Goal: Task Accomplishment & Management: Manage account settings

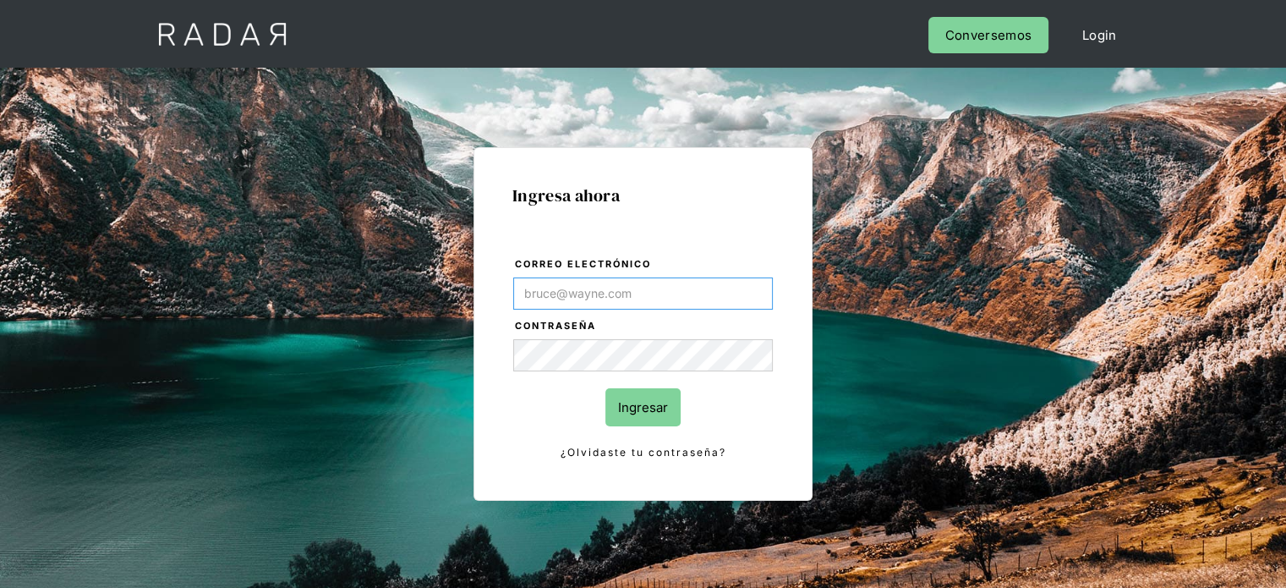
click at [582, 301] on input "Correo electrónico" at bounding box center [643, 293] width 260 height 32
type input "[EMAIL_ADDRESS][DOMAIN_NAME]"
click at [610, 392] on input "Ingresar" at bounding box center [642, 407] width 75 height 38
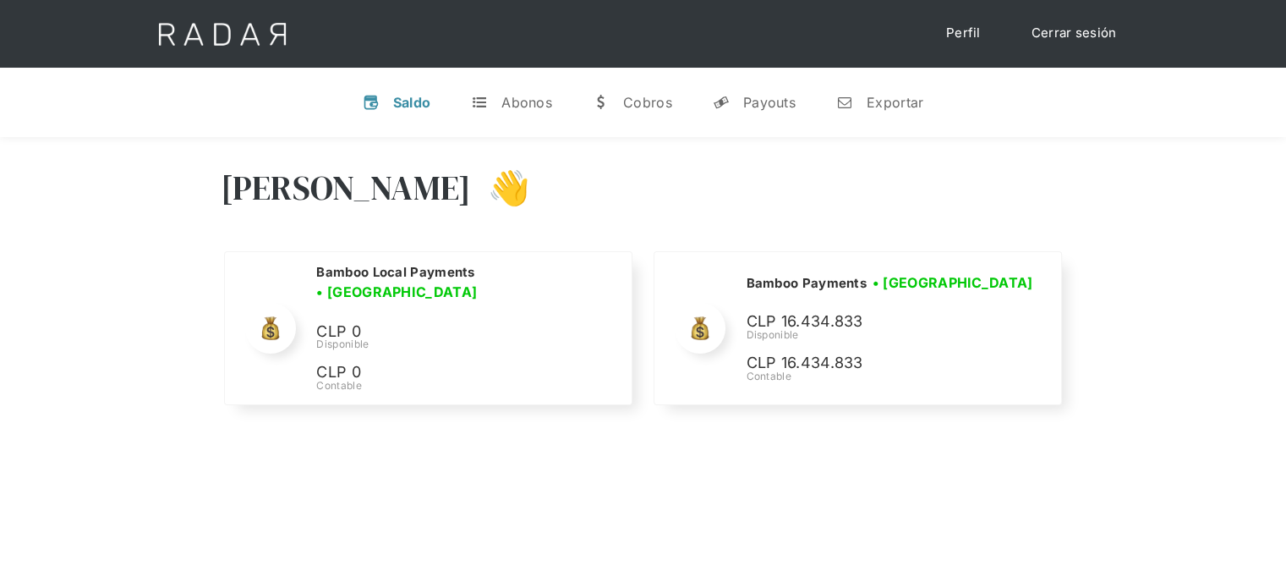
click at [1037, 180] on div "[PERSON_NAME] 👋" at bounding box center [644, 200] width 846 height 101
